Goal: Find specific page/section: Find specific page/section

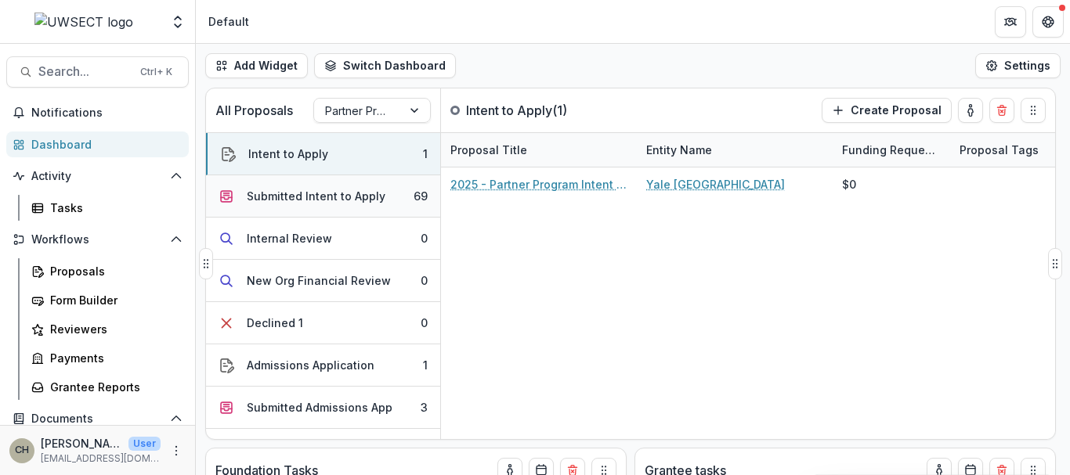
click at [277, 205] on button "Submitted Intent to Apply 69" at bounding box center [323, 196] width 234 height 42
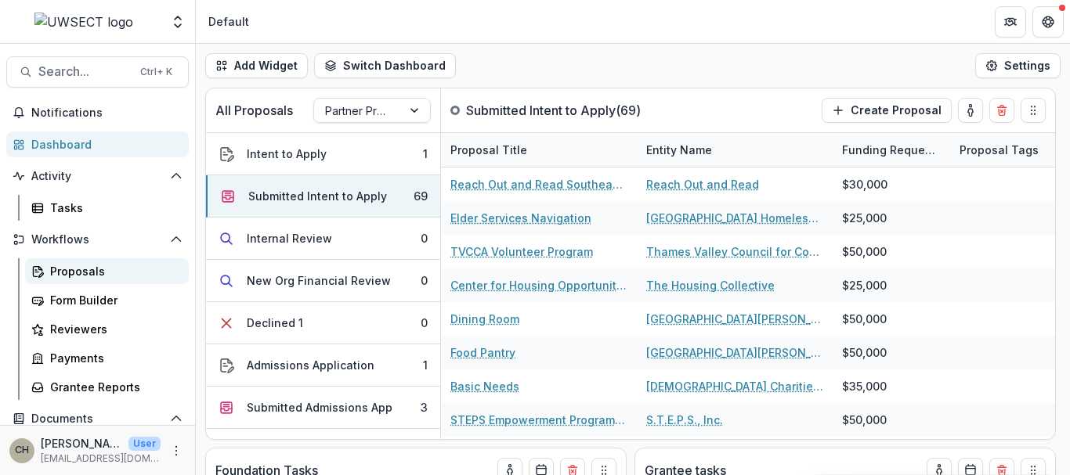
click at [107, 270] on div "Proposals" at bounding box center [113, 271] width 126 height 16
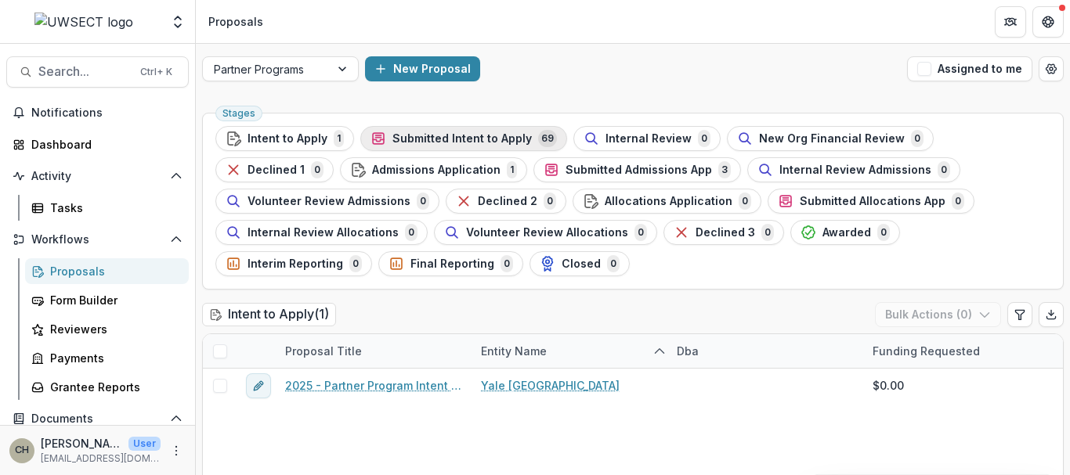
click at [471, 137] on span "Submitted Intent to Apply" at bounding box center [461, 138] width 139 height 13
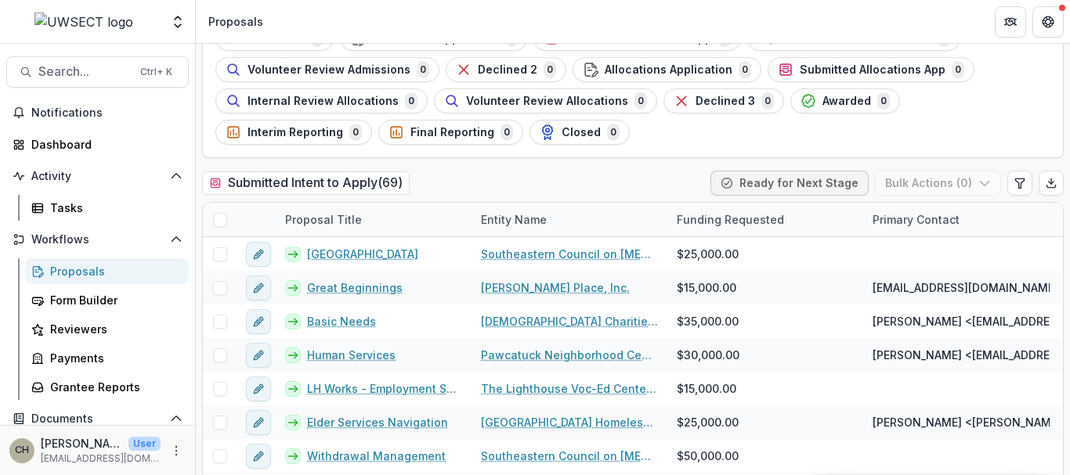
scroll to position [132, 0]
drag, startPoint x: 508, startPoint y: 142, endPoint x: 489, endPoint y: 150, distance: 21.1
click at [489, 150] on div "Stages Intent to Apply 1 Submitted Intent to Apply 69 Internal Review 0 New Org…" at bounding box center [632, 68] width 861 height 177
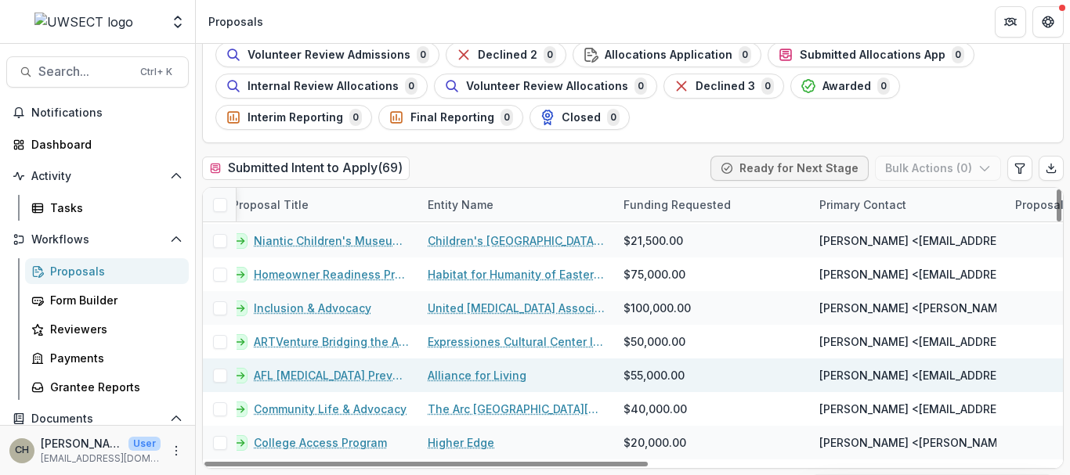
scroll to position [1312, 0]
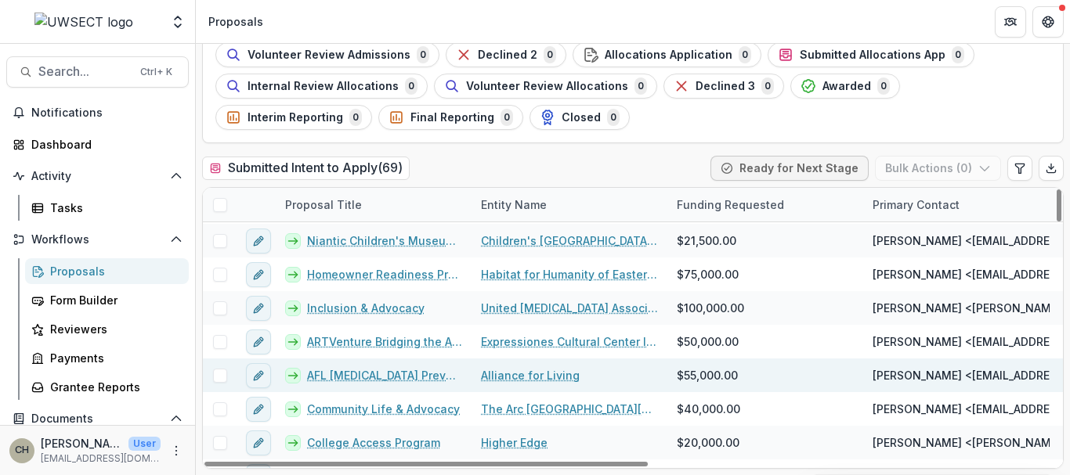
click at [431, 367] on link "AFL [MEDICAL_DATA] Prevention and Treatment Center" at bounding box center [384, 375] width 155 height 16
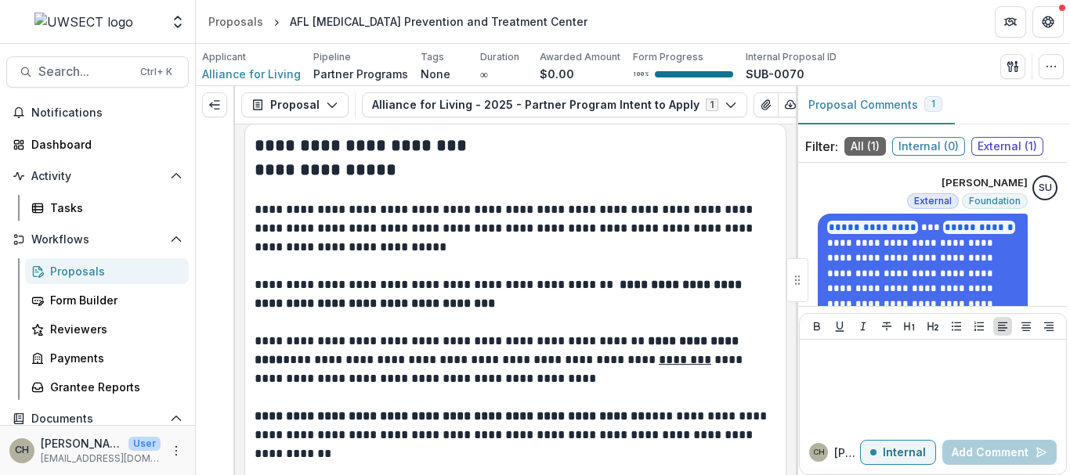
scroll to position [12, 0]
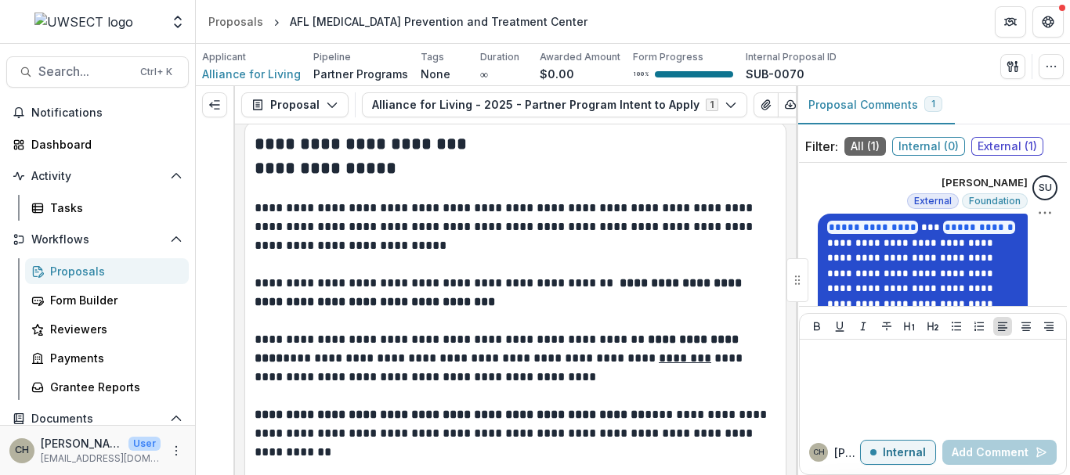
click at [863, 236] on p "**********" at bounding box center [922, 296] width 191 height 153
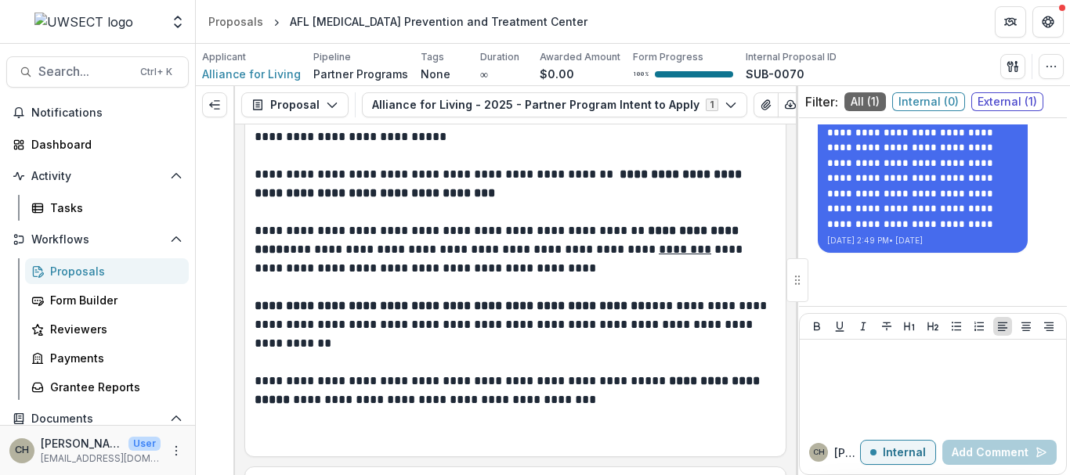
scroll to position [0, 0]
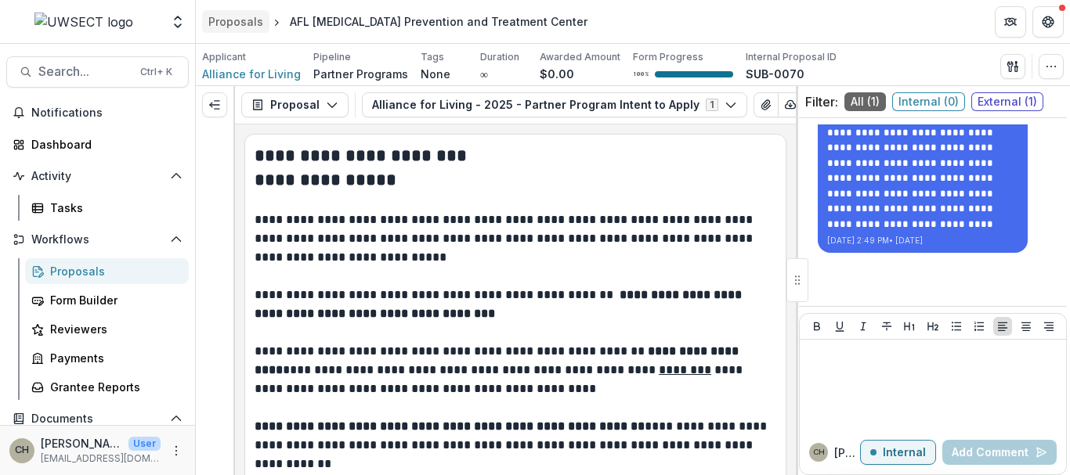
click at [237, 23] on div "Proposals" at bounding box center [235, 21] width 55 height 16
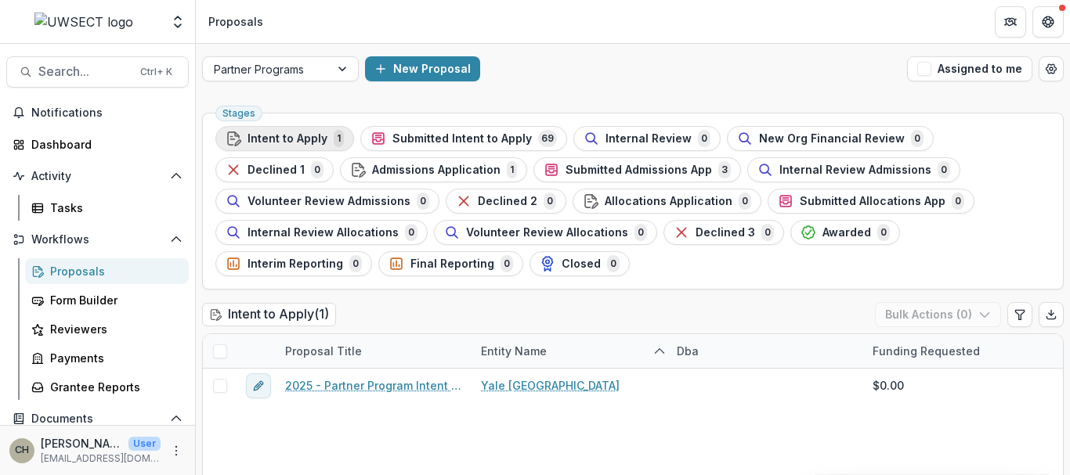
click at [291, 136] on span "Intent to Apply" at bounding box center [287, 138] width 80 height 13
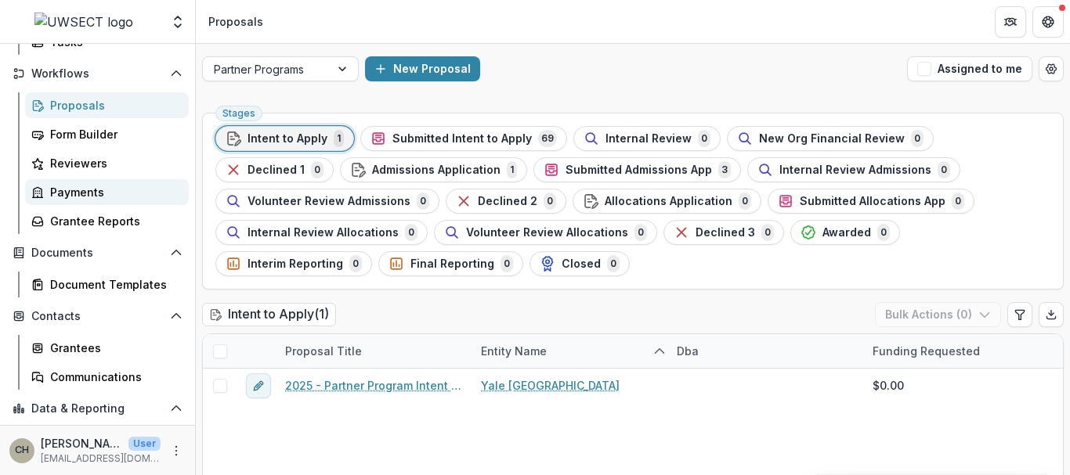
scroll to position [166, 0]
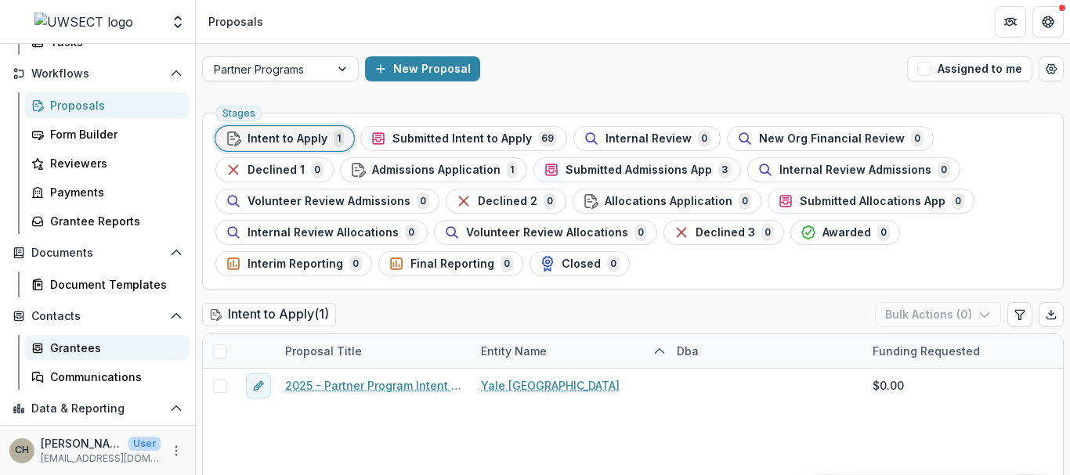
click at [100, 349] on div "Grantees" at bounding box center [113, 348] width 126 height 16
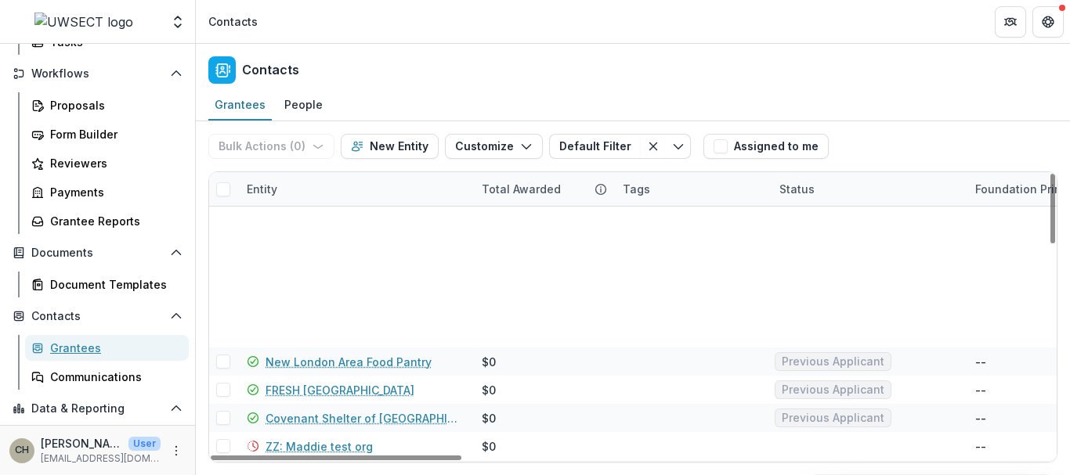
scroll to position [445, 0]
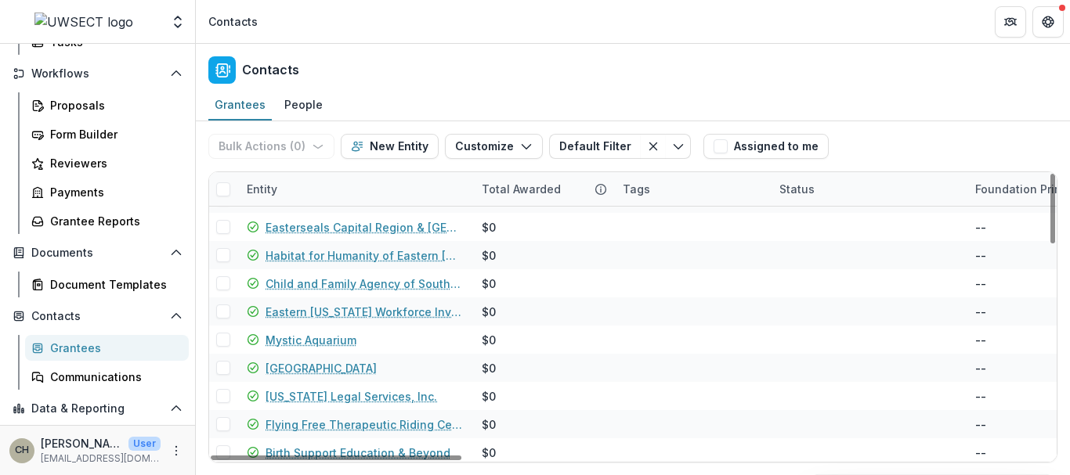
click at [282, 186] on div "Entity" at bounding box center [261, 189] width 49 height 16
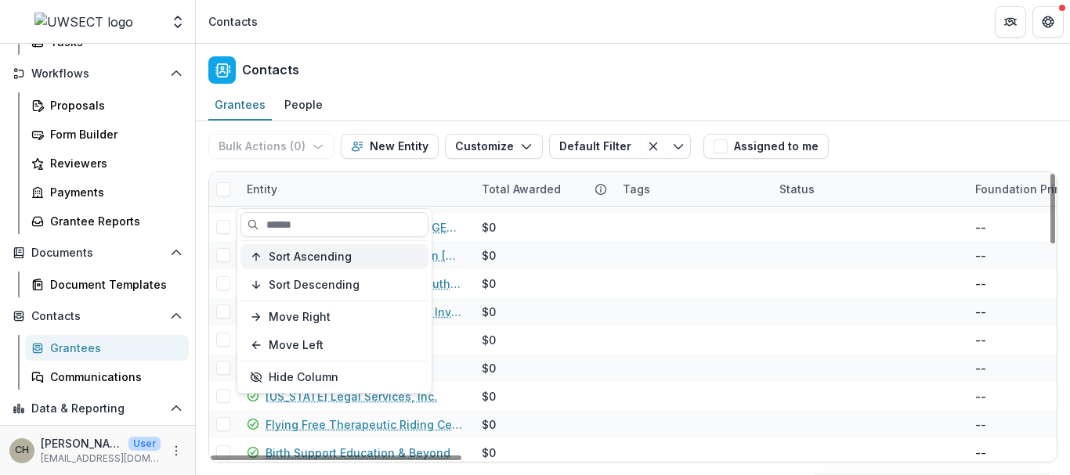
click at [308, 261] on span "Sort Ascending" at bounding box center [310, 257] width 83 height 13
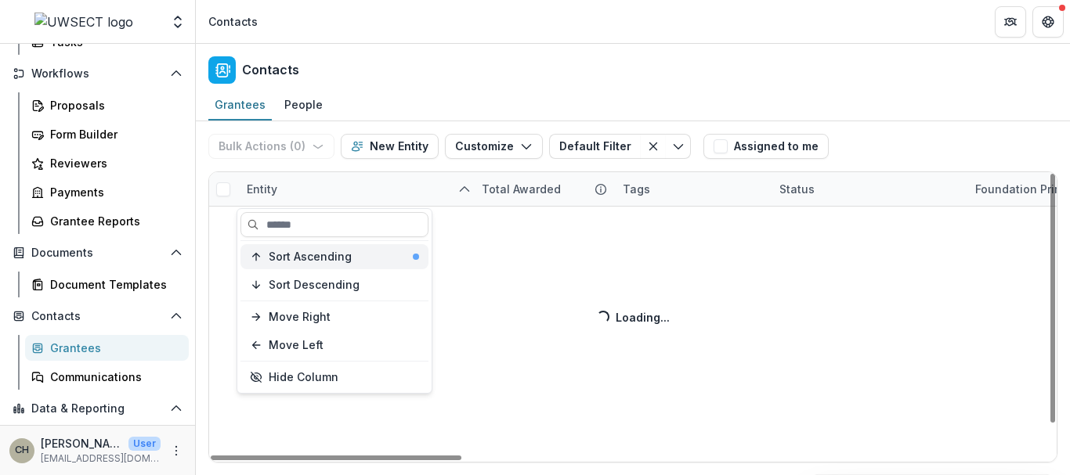
scroll to position [34, 0]
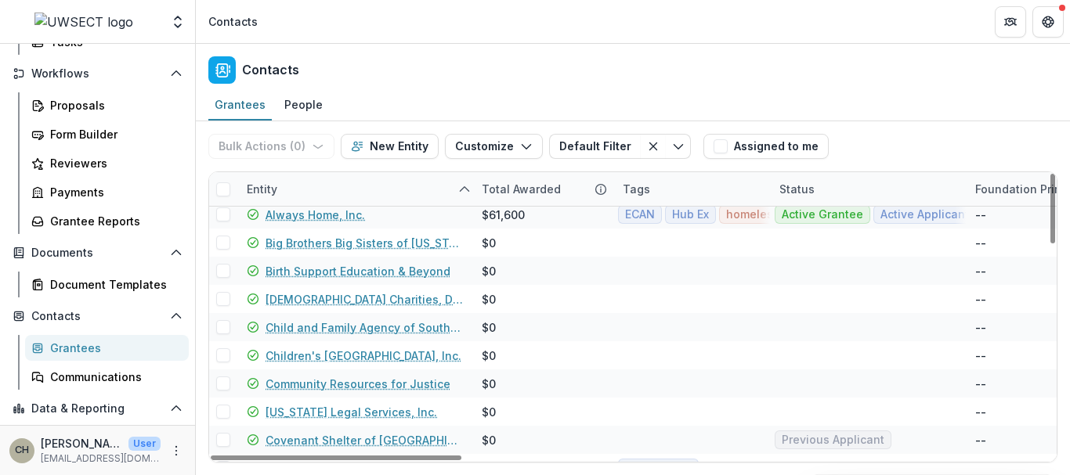
click at [364, 161] on div "Bulk Actions ( 0 ) Send Email Create Proposals Create Tasks New Entity Customiz…" at bounding box center [452, 146] width 489 height 50
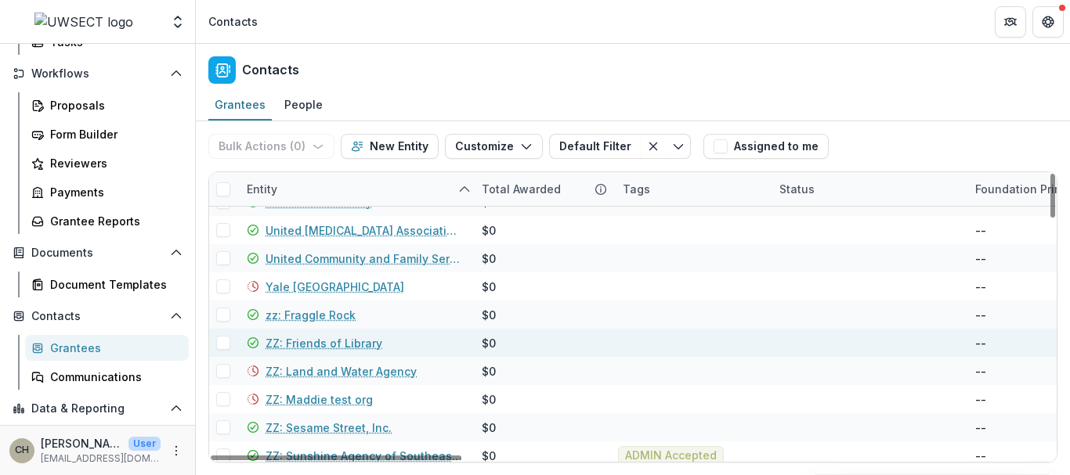
scroll to position [1512, 0]
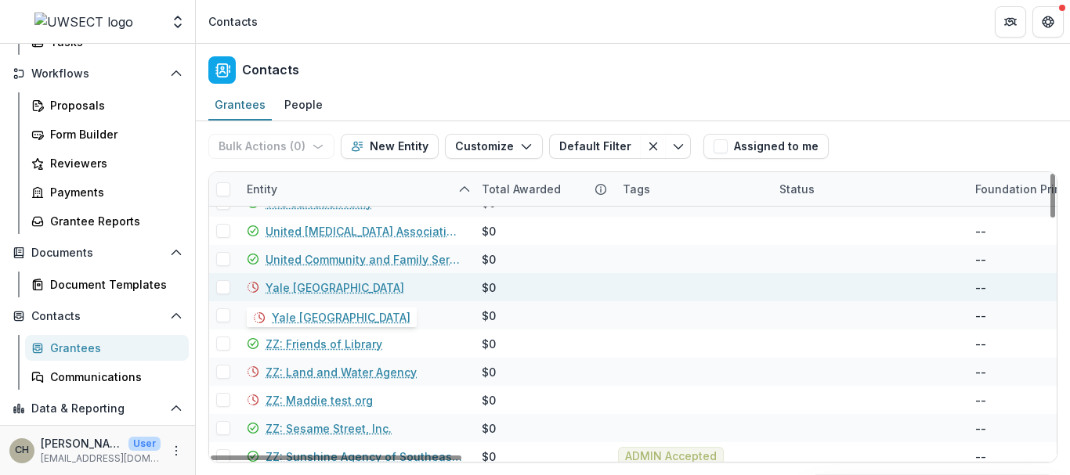
click at [345, 282] on link "Yale [GEOGRAPHIC_DATA]" at bounding box center [334, 288] width 139 height 16
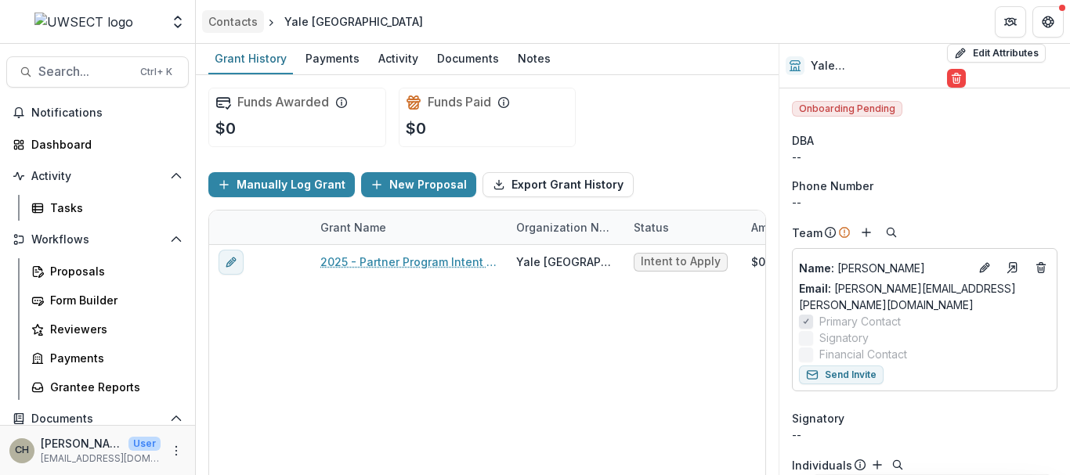
click at [242, 24] on div "Contacts" at bounding box center [232, 21] width 49 height 16
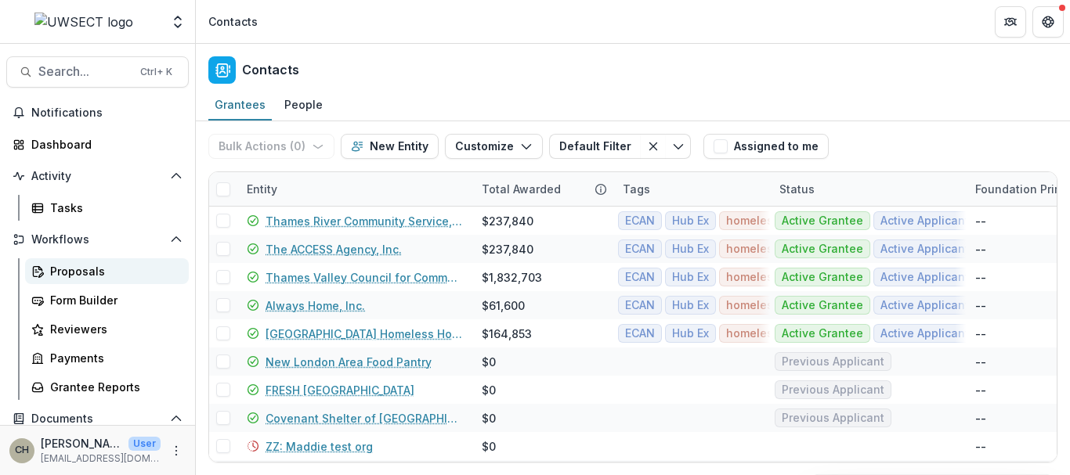
click at [70, 271] on div "Proposals" at bounding box center [113, 271] width 126 height 16
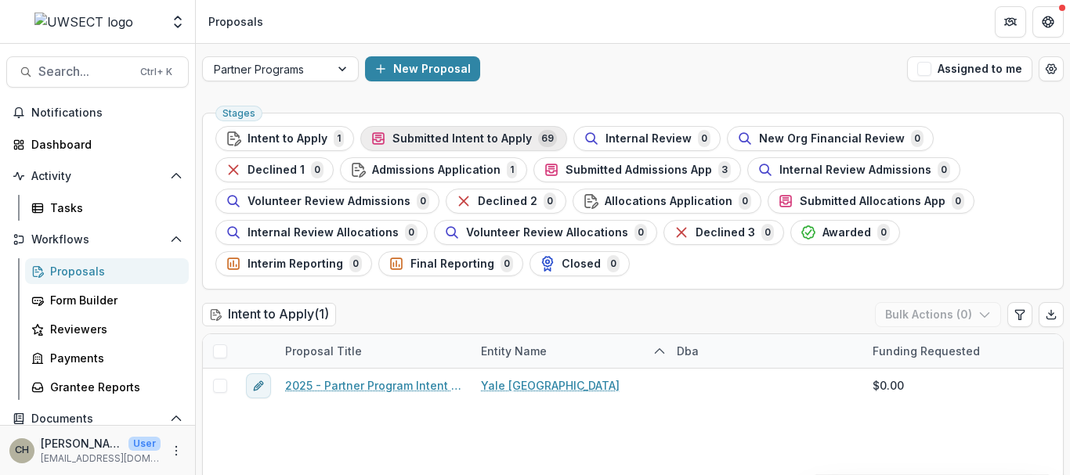
click at [452, 137] on span "Submitted Intent to Apply" at bounding box center [461, 138] width 139 height 13
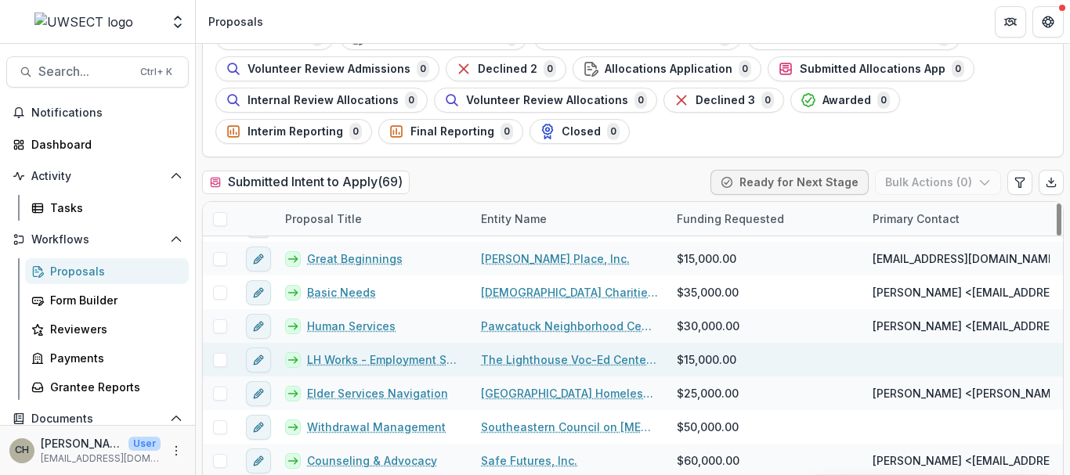
scroll to position [202, 0]
